Goal: Check status: Check status

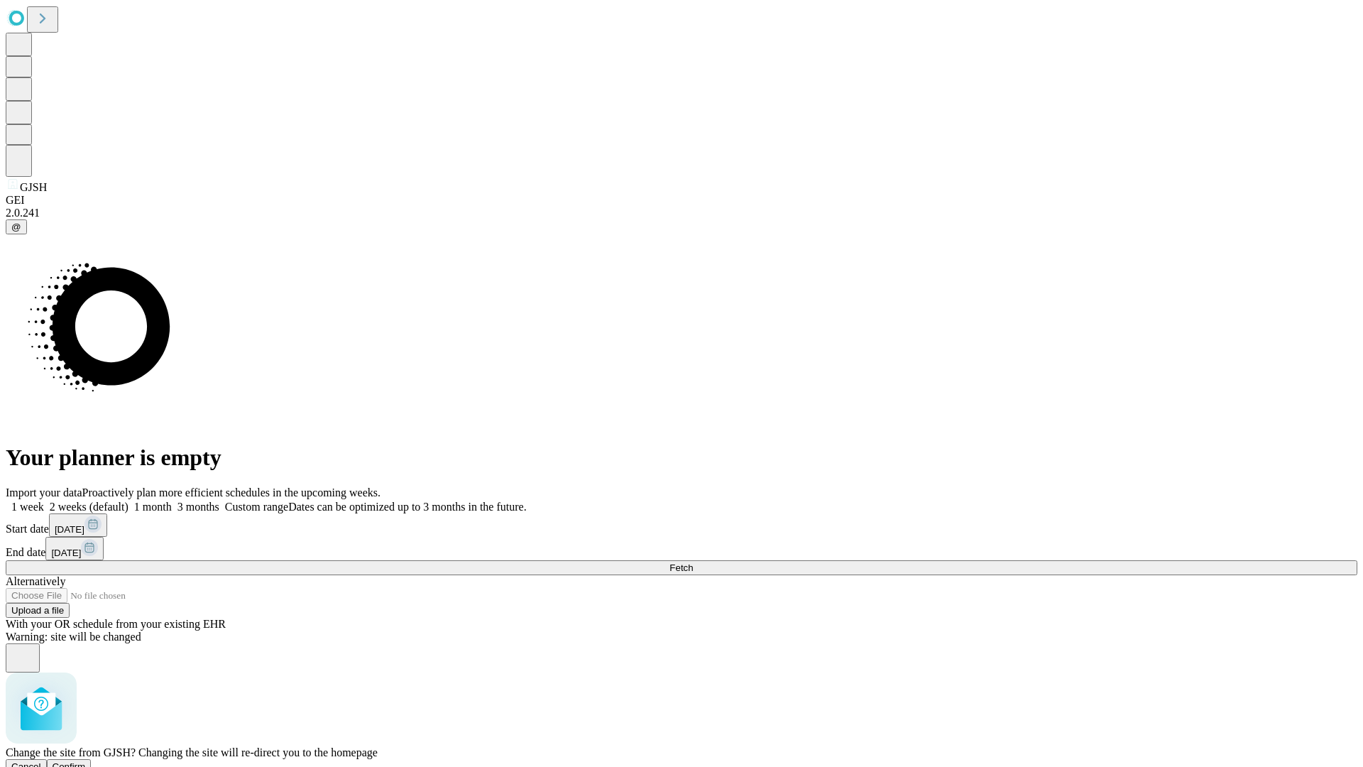
click at [86, 761] on span "Confirm" at bounding box center [69, 766] width 33 height 11
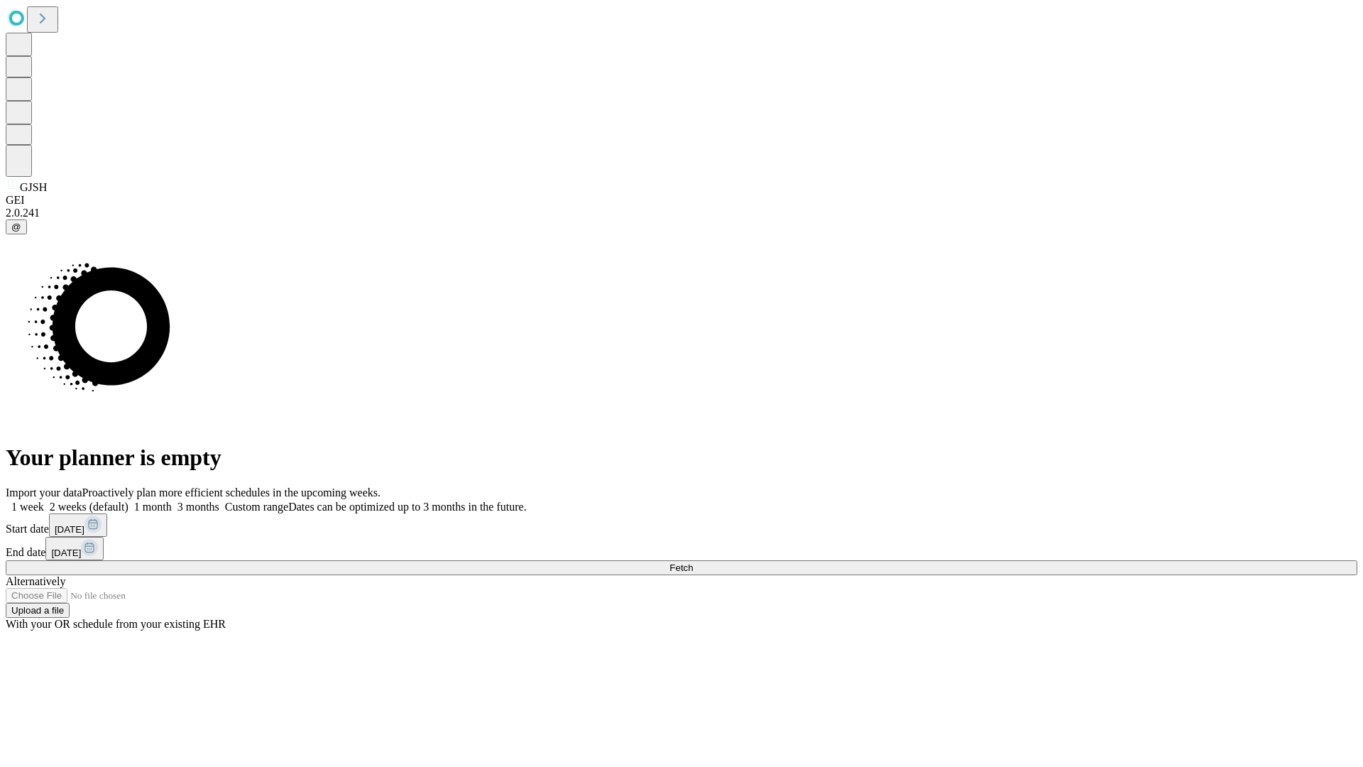
click at [129, 501] on label "2 weeks (default)" at bounding box center [86, 507] width 84 height 12
click at [693, 562] on span "Fetch" at bounding box center [681, 567] width 23 height 11
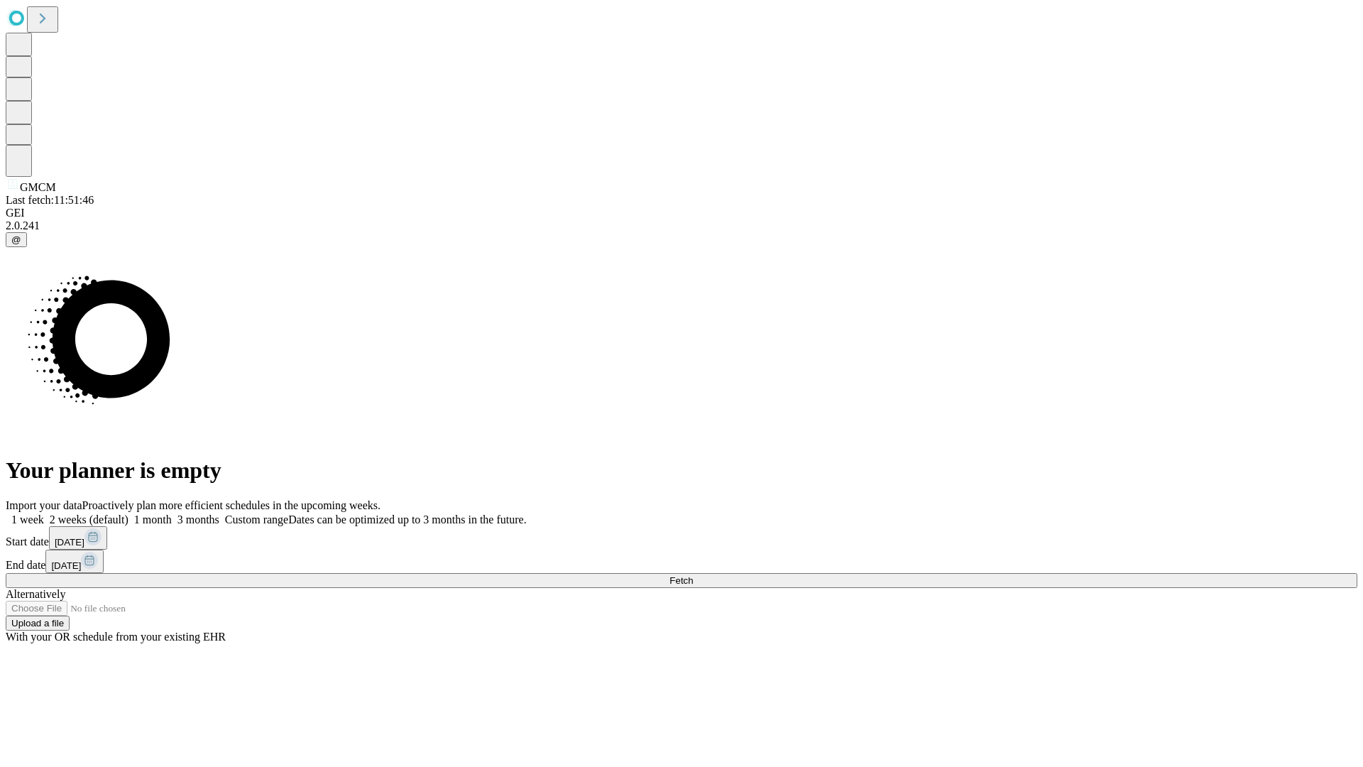
click at [129, 513] on label "2 weeks (default)" at bounding box center [86, 519] width 84 height 12
click at [693, 575] on span "Fetch" at bounding box center [681, 580] width 23 height 11
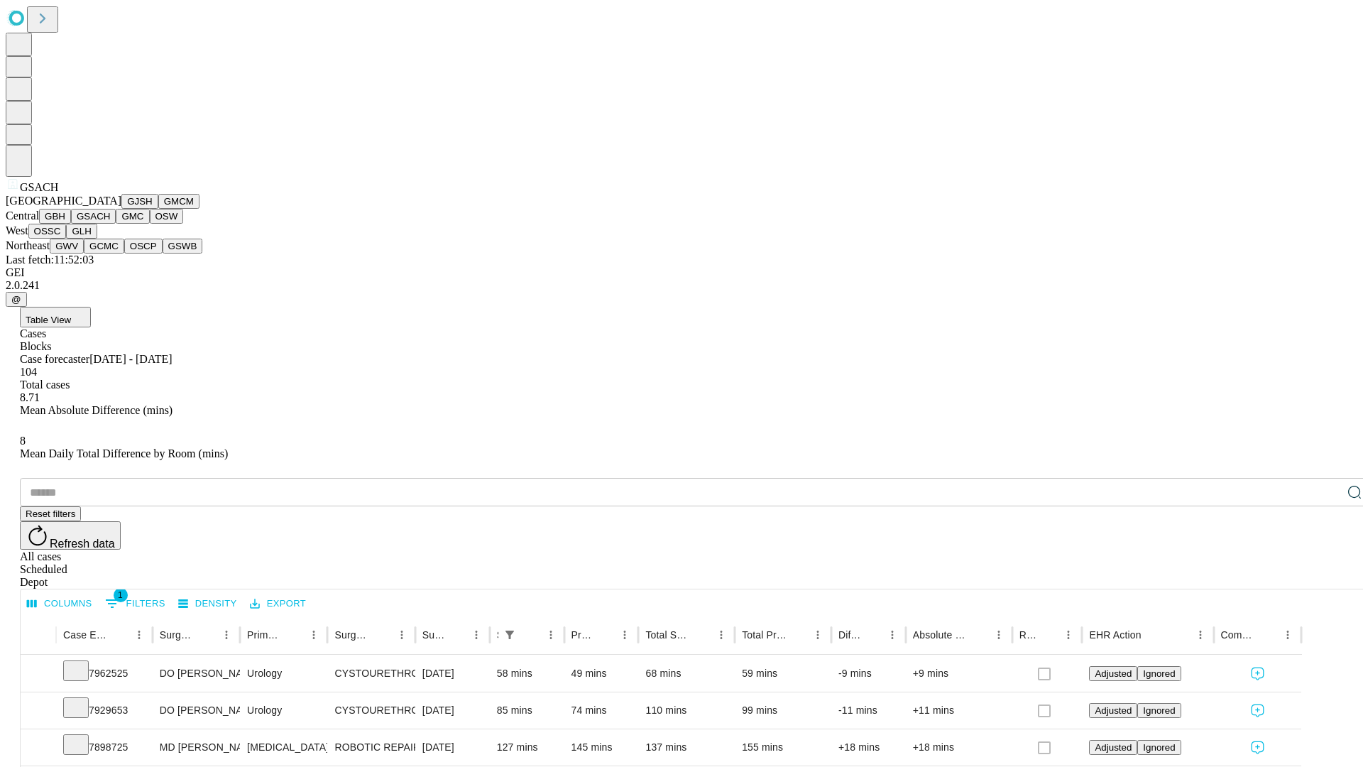
click at [116, 224] on button "GMC" at bounding box center [132, 216] width 33 height 15
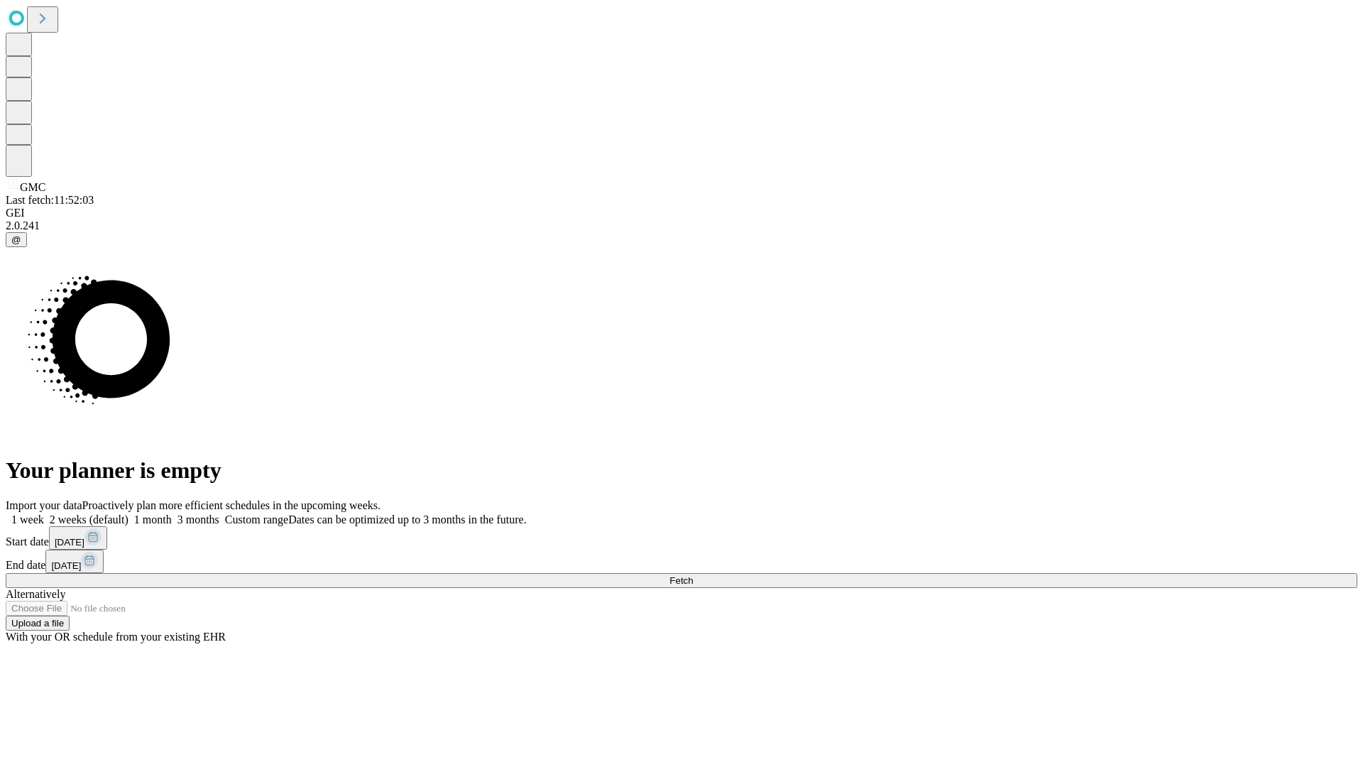
click at [129, 513] on label "2 weeks (default)" at bounding box center [86, 519] width 84 height 12
click at [693, 575] on span "Fetch" at bounding box center [681, 580] width 23 height 11
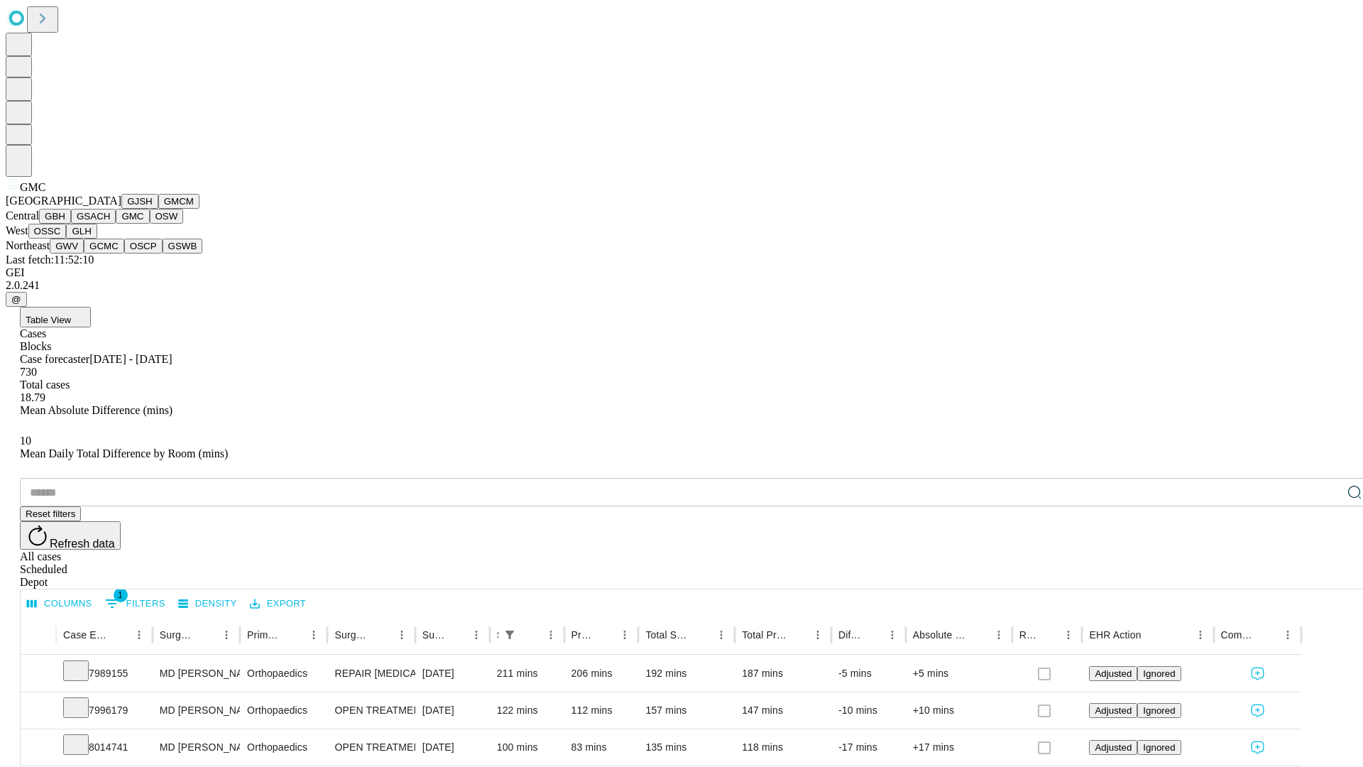
click at [150, 224] on button "OSW" at bounding box center [167, 216] width 34 height 15
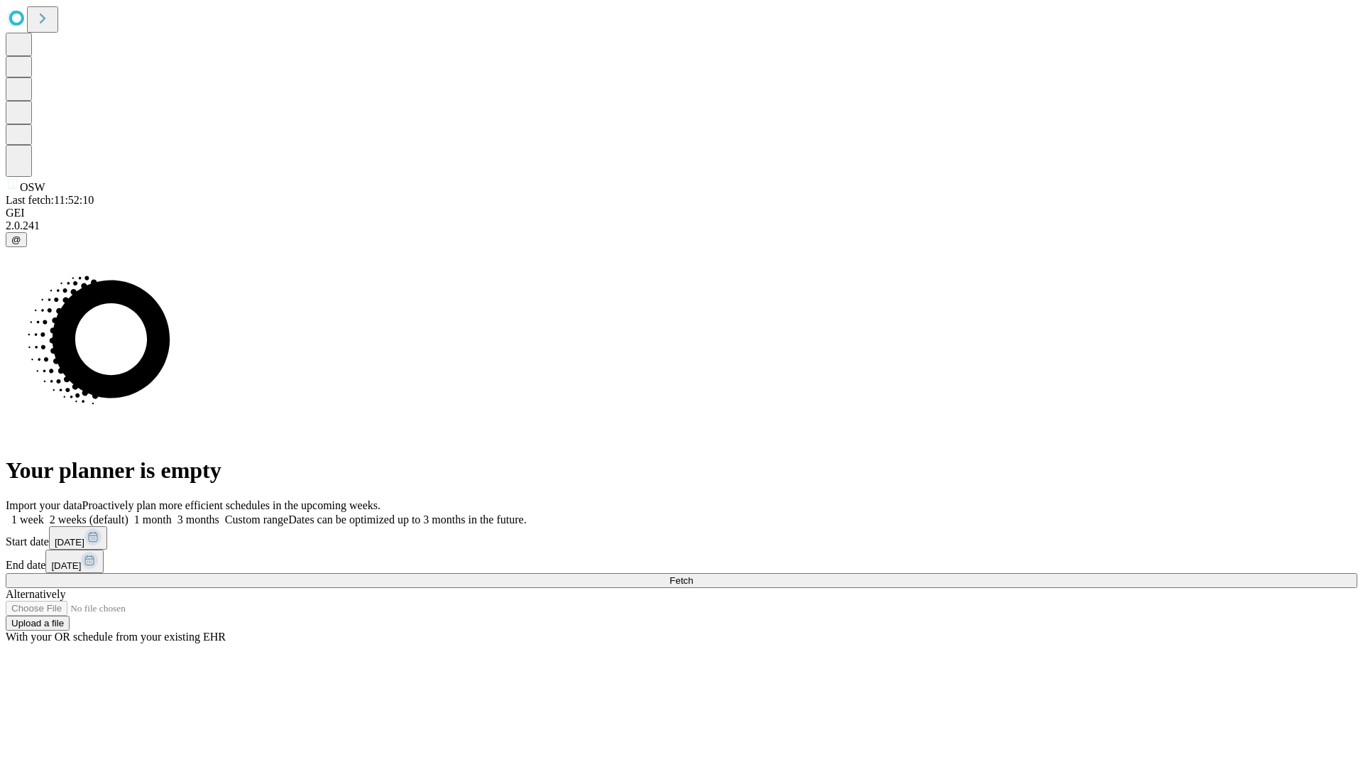
click at [129, 513] on label "2 weeks (default)" at bounding box center [86, 519] width 84 height 12
click at [693, 575] on span "Fetch" at bounding box center [681, 580] width 23 height 11
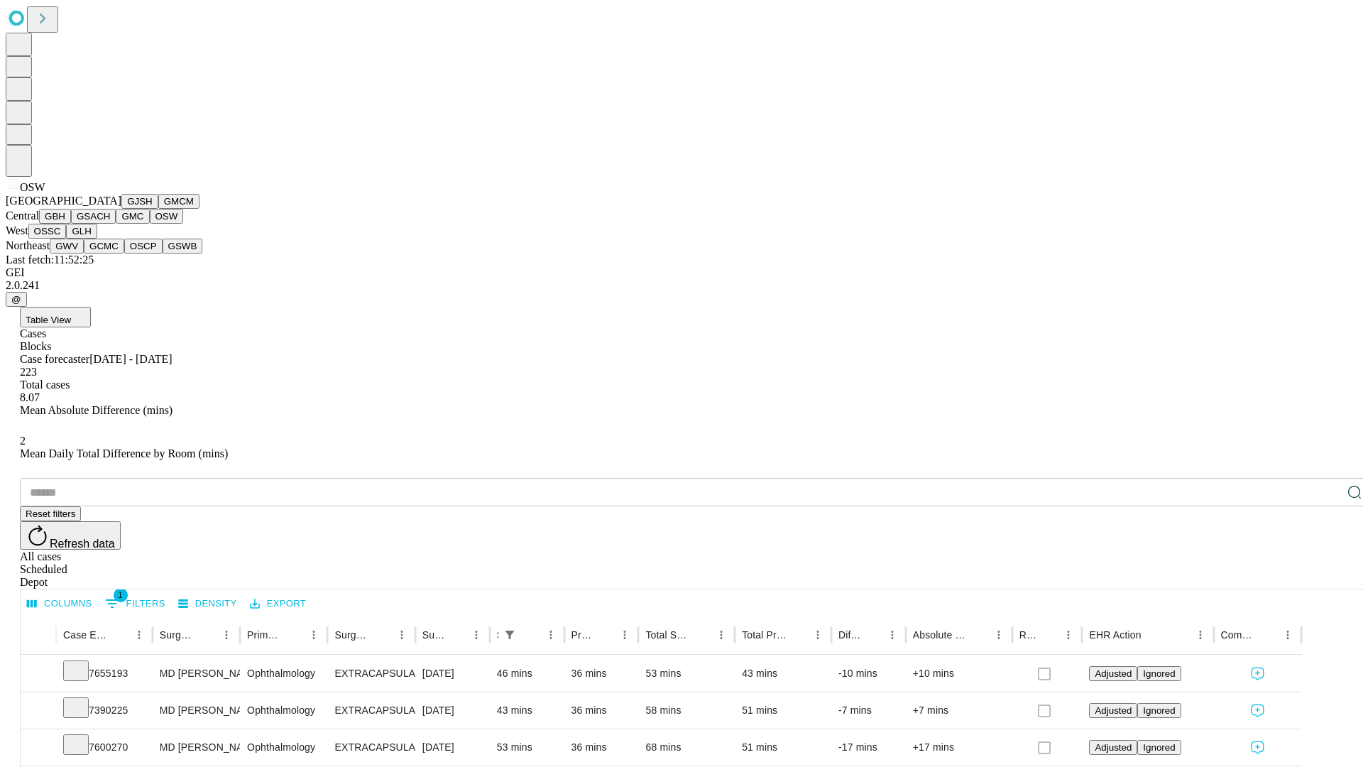
click at [67, 239] on button "OSSC" at bounding box center [47, 231] width 38 height 15
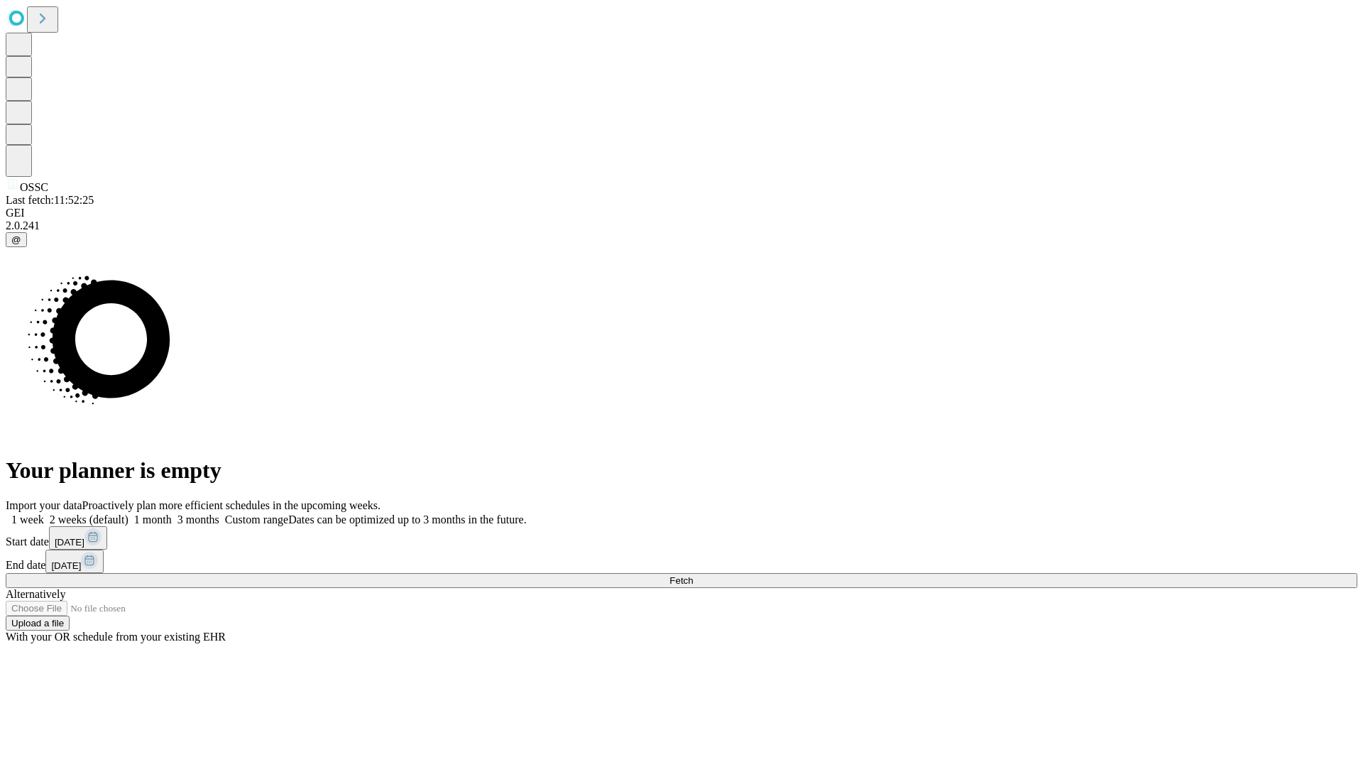
click at [129, 513] on label "2 weeks (default)" at bounding box center [86, 519] width 84 height 12
click at [693, 575] on span "Fetch" at bounding box center [681, 580] width 23 height 11
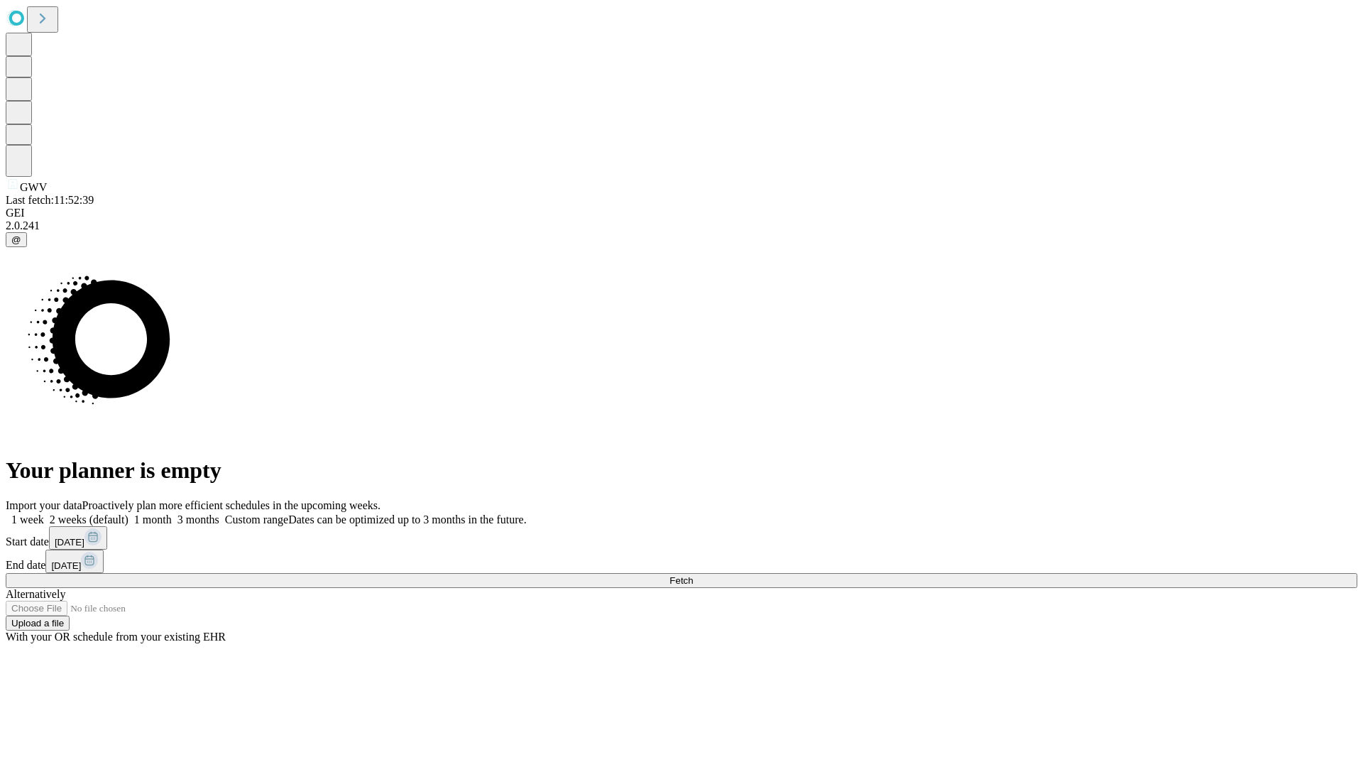
click at [129, 513] on label "2 weeks (default)" at bounding box center [86, 519] width 84 height 12
click at [693, 575] on span "Fetch" at bounding box center [681, 580] width 23 height 11
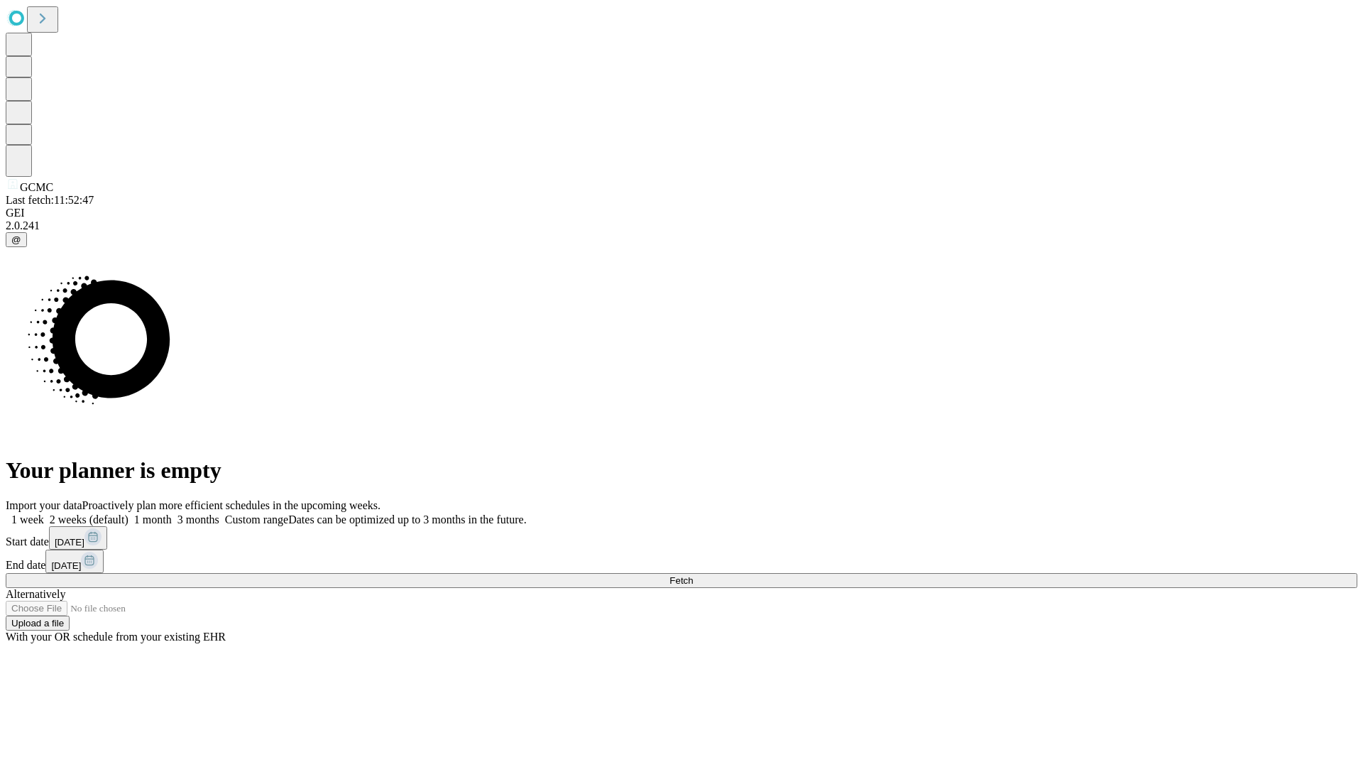
click at [129, 513] on label "2 weeks (default)" at bounding box center [86, 519] width 84 height 12
click at [693, 575] on span "Fetch" at bounding box center [681, 580] width 23 height 11
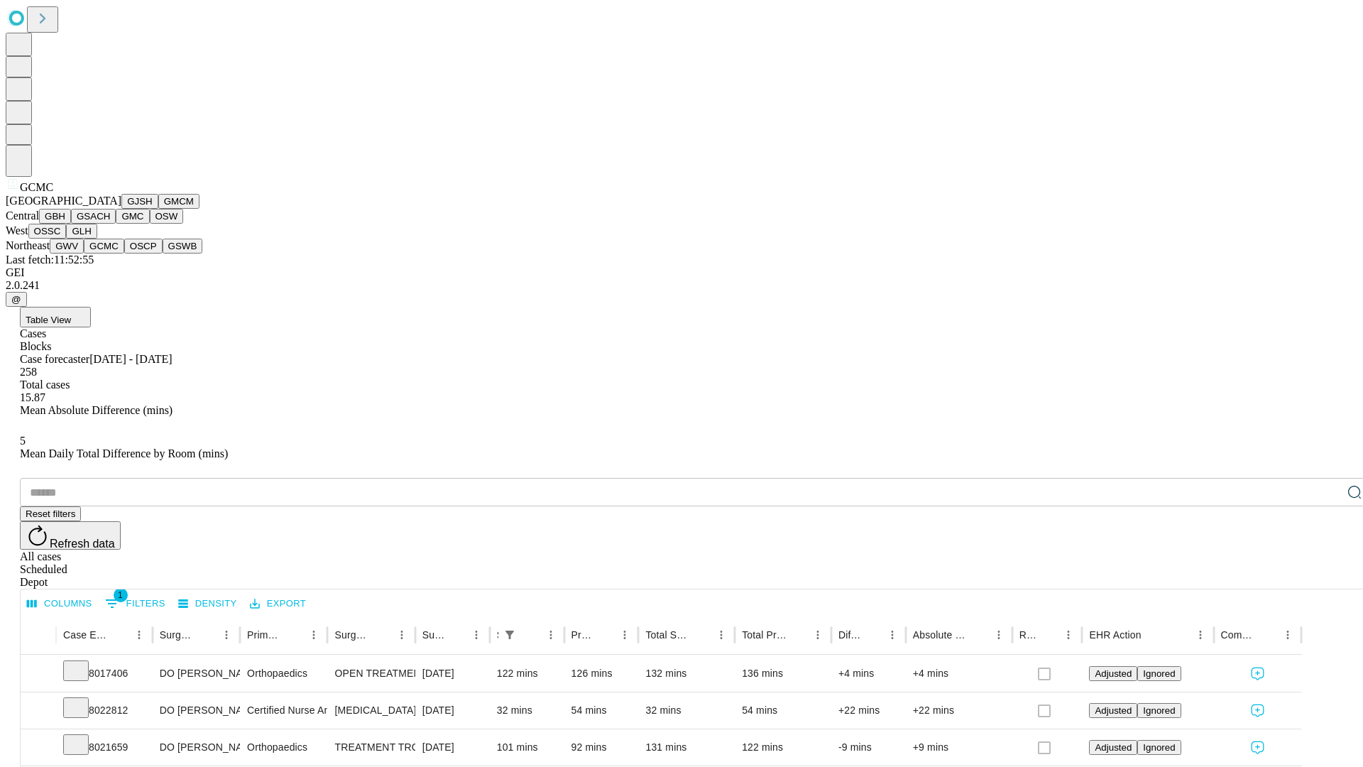
click at [124, 253] on button "OSCP" at bounding box center [143, 246] width 38 height 15
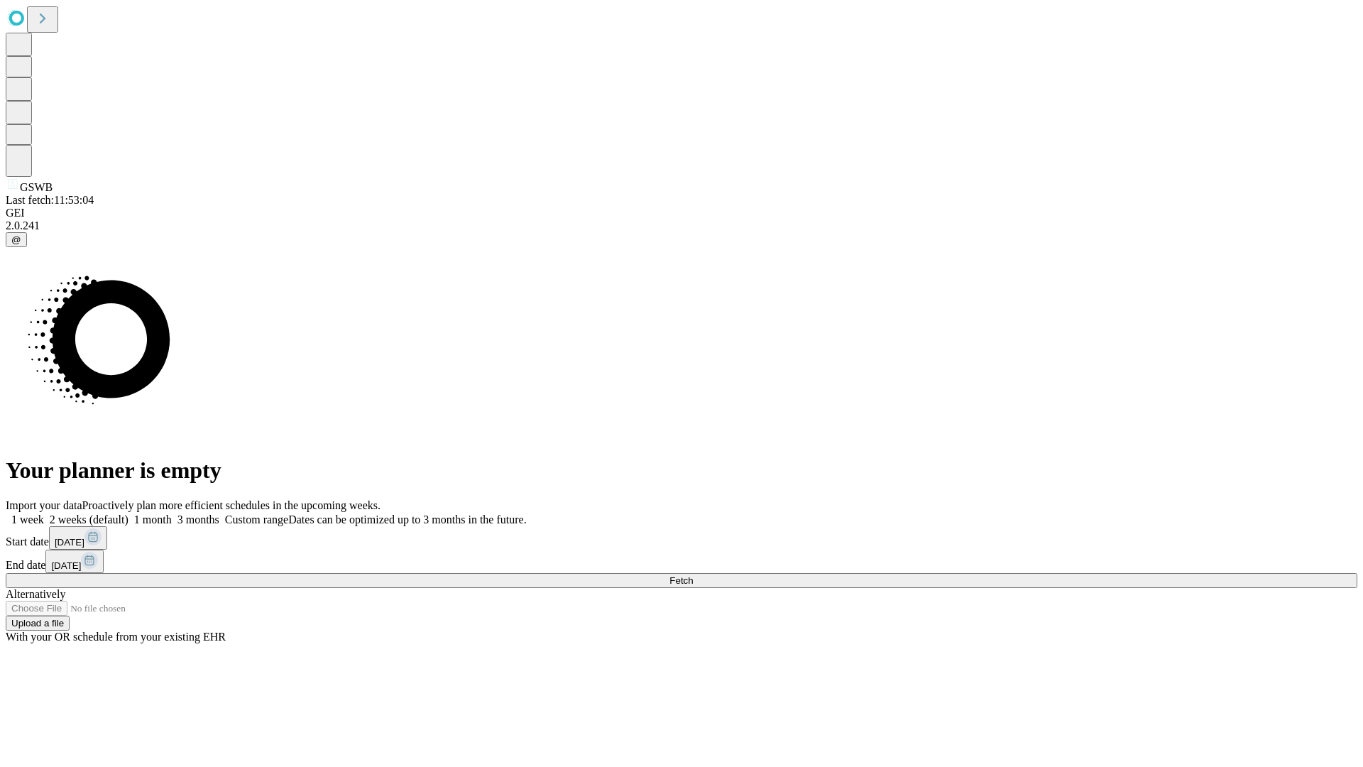
click at [129, 513] on label "2 weeks (default)" at bounding box center [86, 519] width 84 height 12
click at [693, 575] on span "Fetch" at bounding box center [681, 580] width 23 height 11
